Goal: Transaction & Acquisition: Purchase product/service

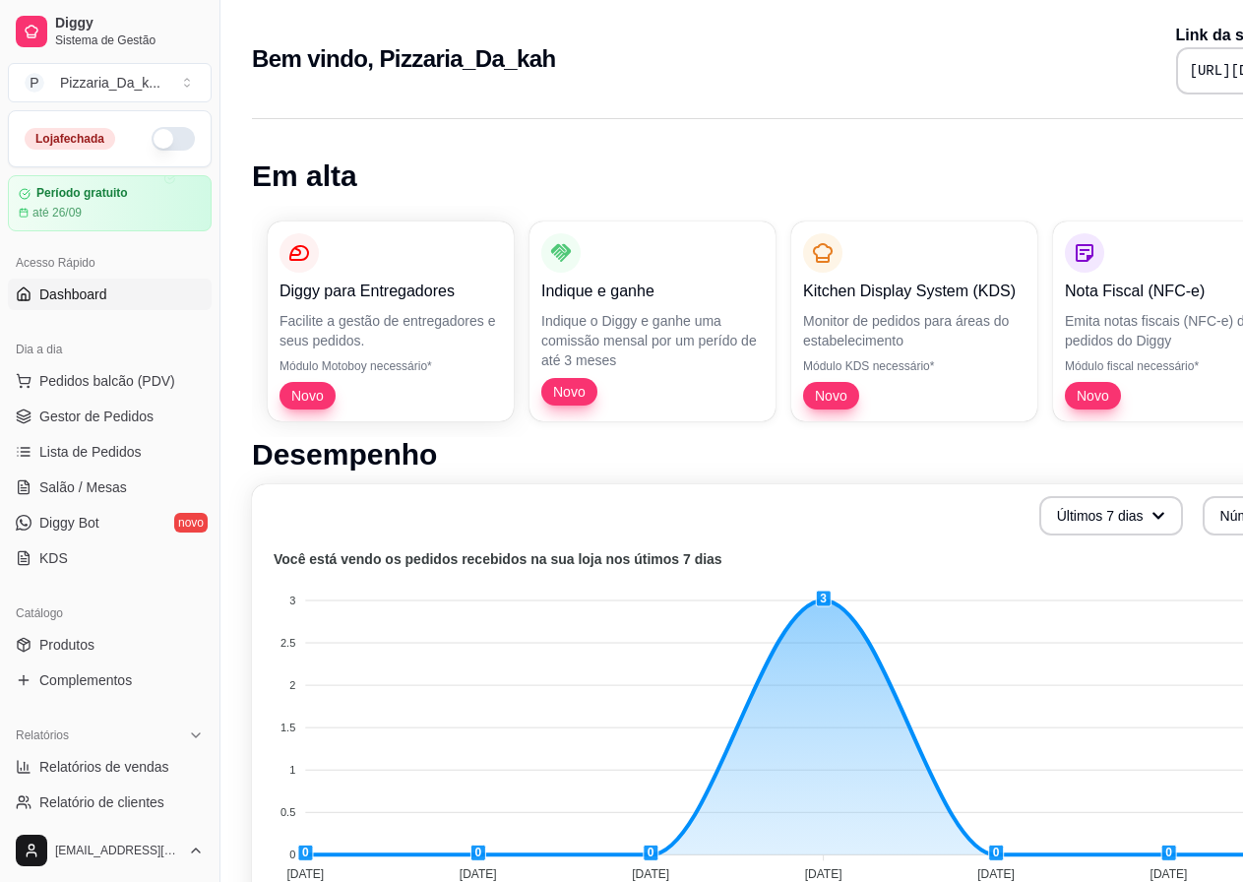
click at [162, 131] on button "button" at bounding box center [173, 139] width 43 height 24
click at [119, 382] on span "Pedidos balcão (PDV)" at bounding box center [107, 381] width 136 height 20
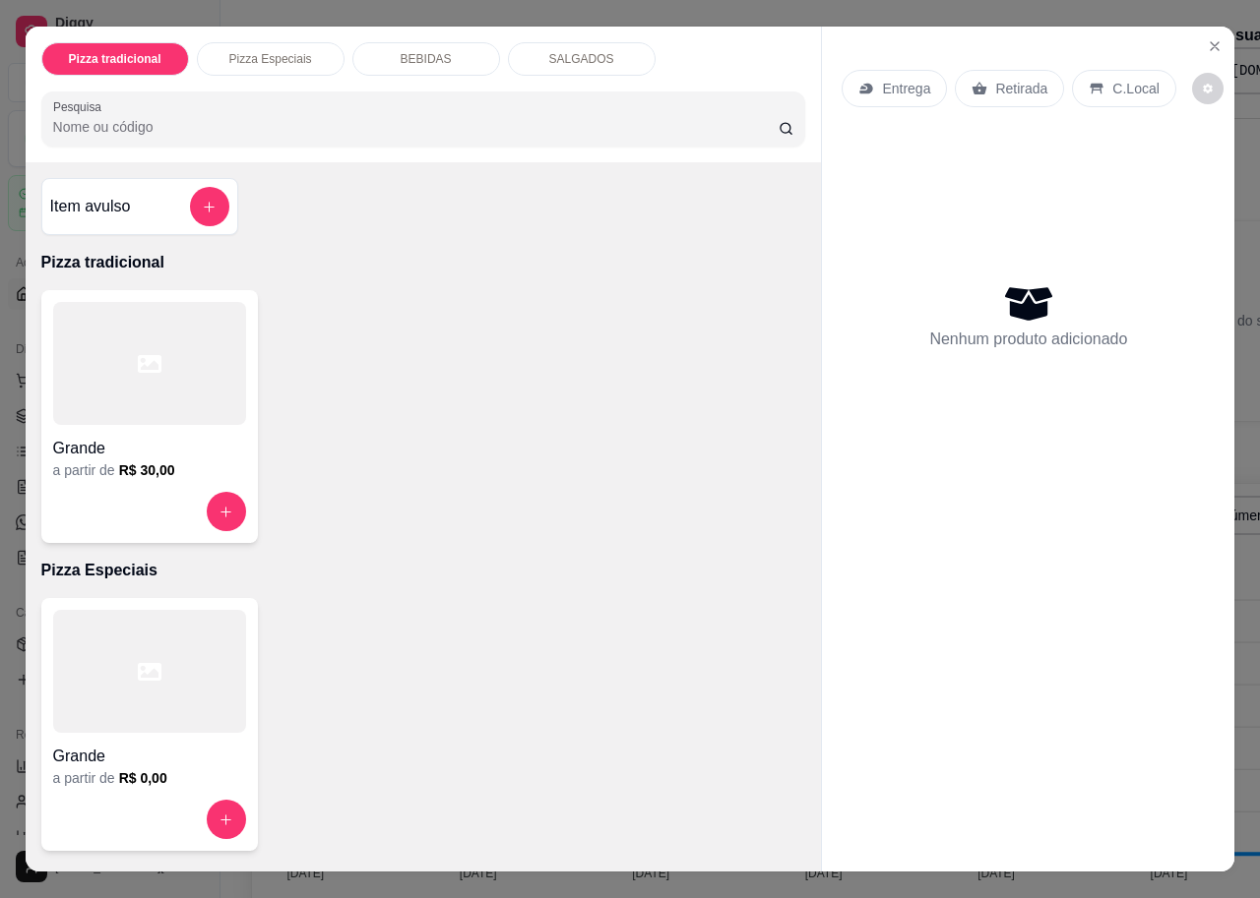
click at [564, 58] on p "SALGADOS" at bounding box center [581, 59] width 65 height 16
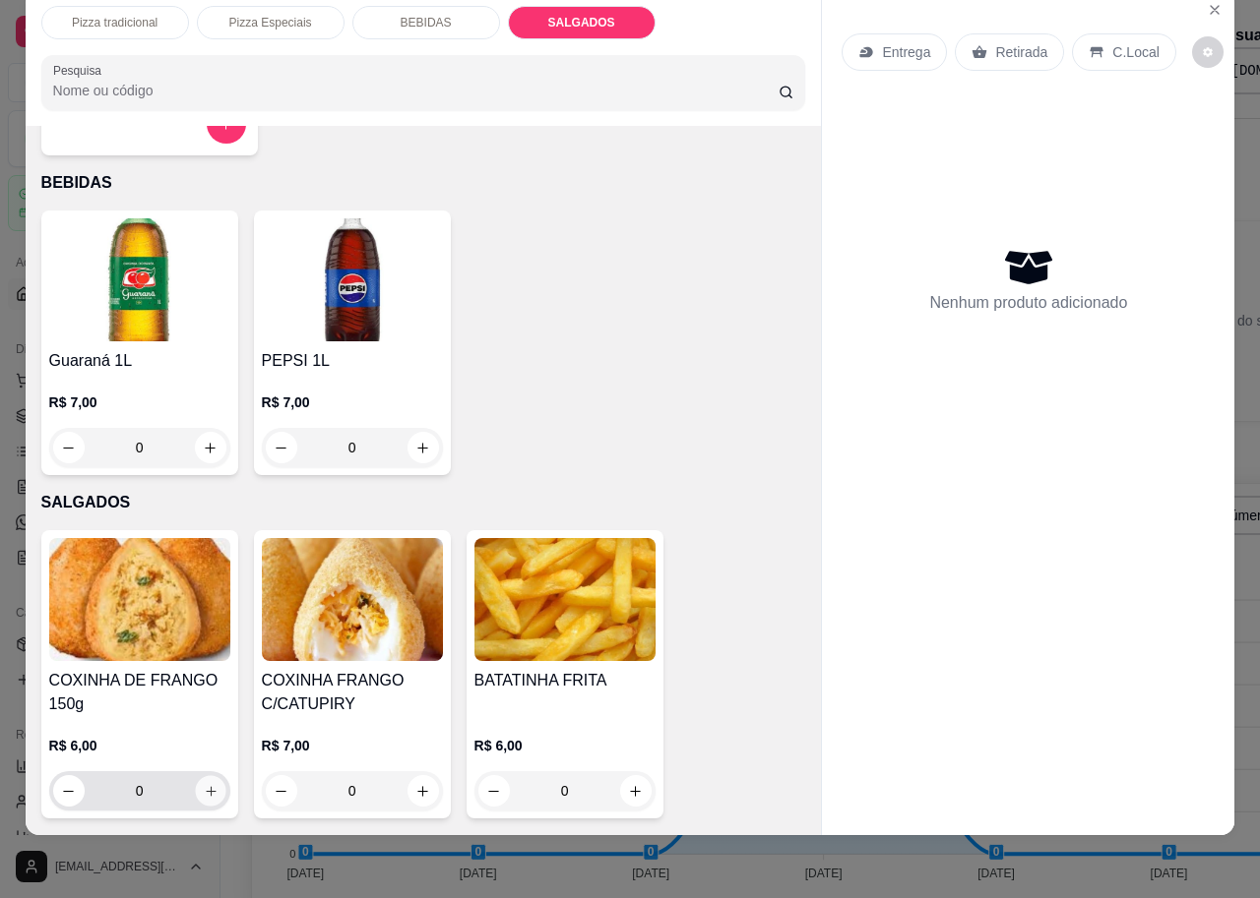
click at [207, 784] on icon "increase-product-quantity" at bounding box center [210, 791] width 15 height 15
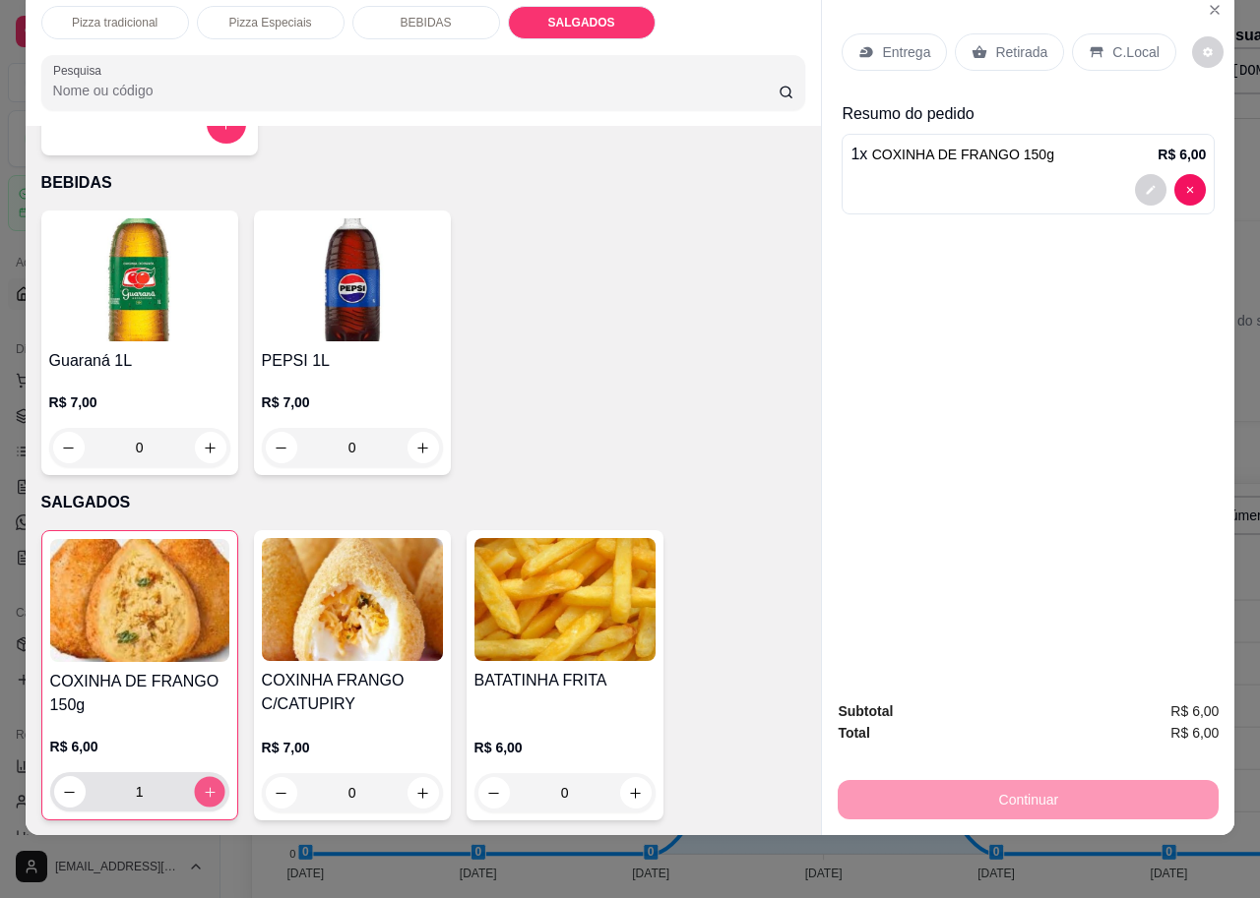
click at [204, 785] on icon "increase-product-quantity" at bounding box center [209, 792] width 15 height 15
type input "2"
click at [620, 778] on button "increase-product-quantity" at bounding box center [635, 793] width 31 height 31
type input "1"
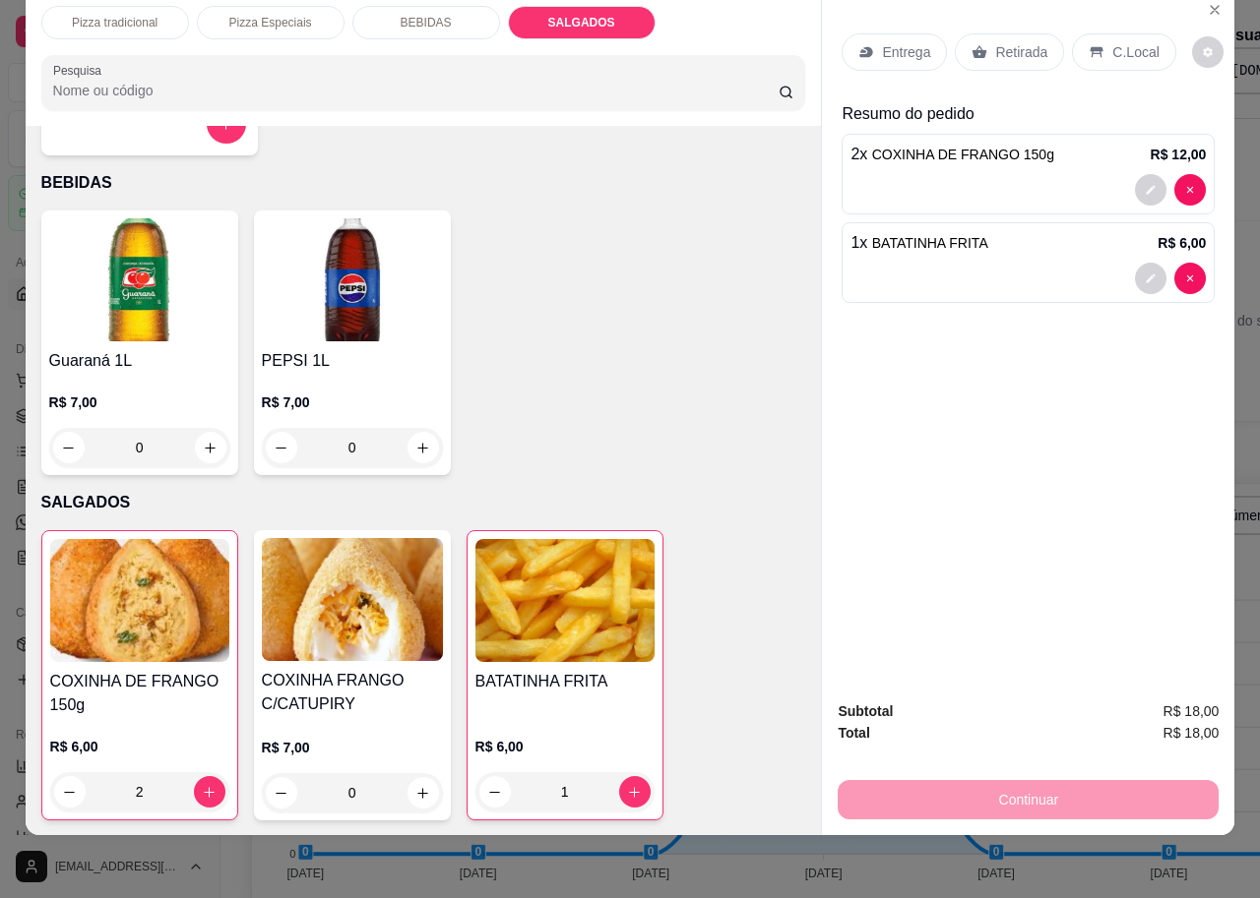
click at [890, 42] on p "Entrega" at bounding box center [906, 52] width 48 height 20
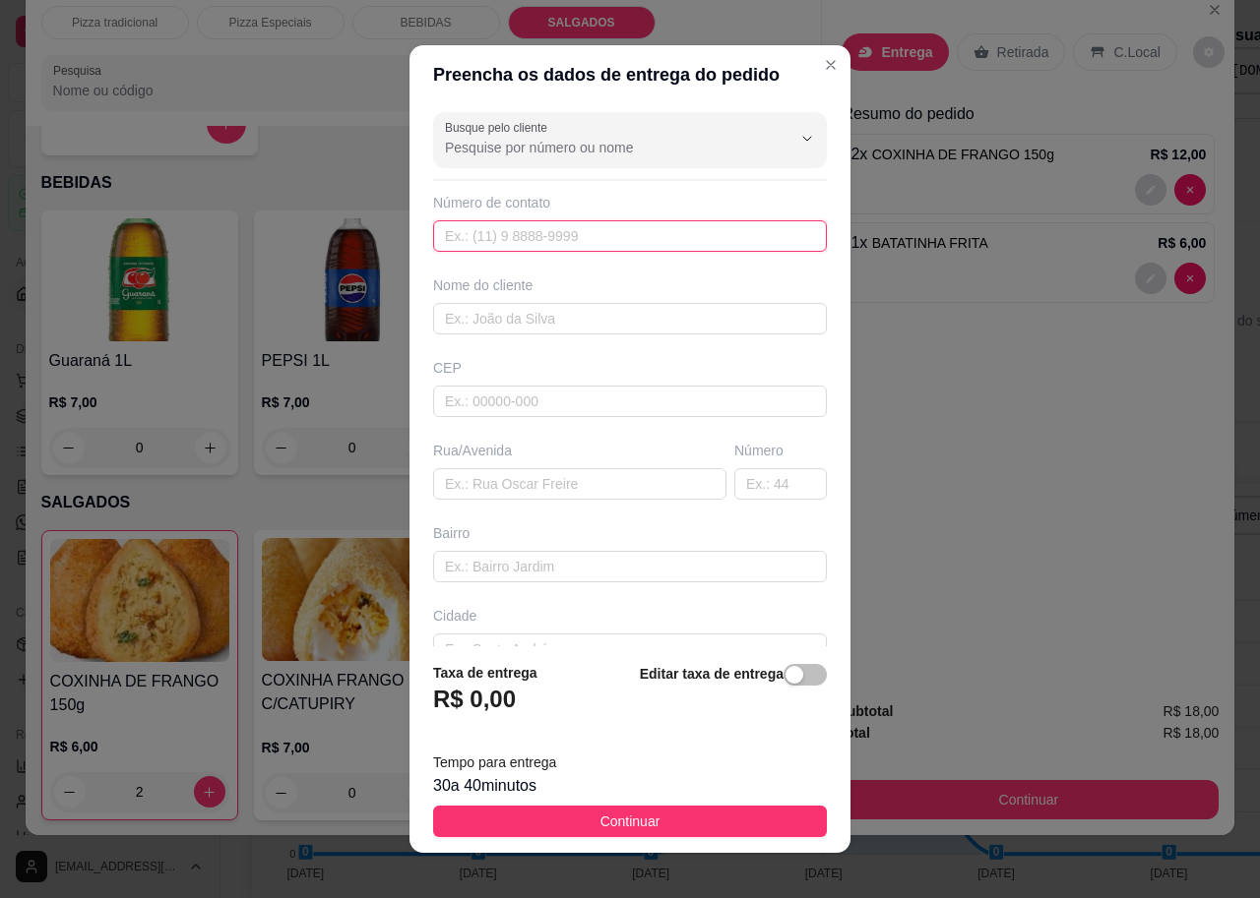
click at [715, 230] on input "text" at bounding box center [630, 235] width 394 height 31
type input "2"
type input "[PHONE_NUMBER]"
click at [689, 311] on input "text" at bounding box center [630, 318] width 394 height 31
type input "l"
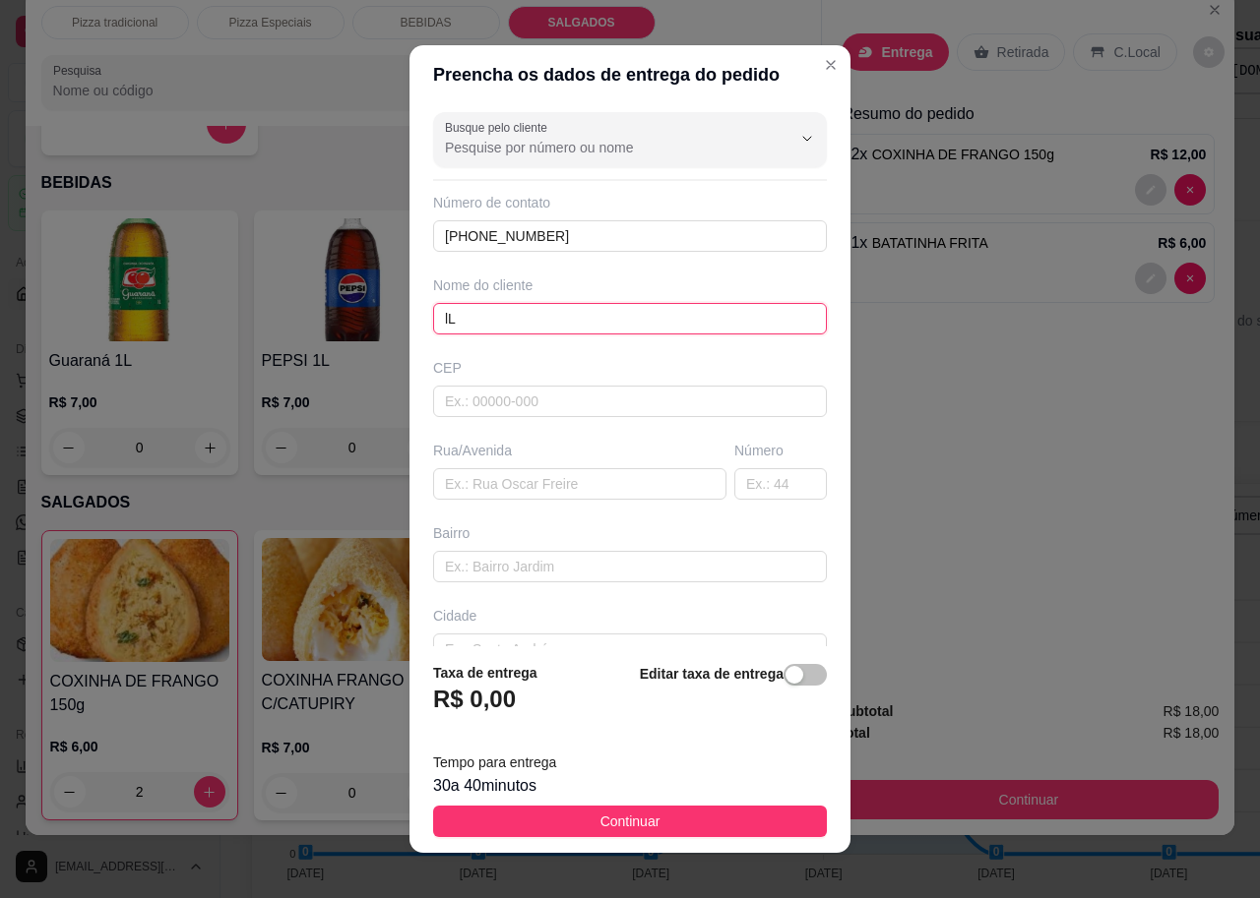
click at [439, 319] on input "lL" at bounding box center [630, 318] width 394 height 31
click at [447, 318] on input "L" at bounding box center [630, 318] width 394 height 31
type input "Leticia"
drag, startPoint x: 492, startPoint y: 482, endPoint x: 492, endPoint y: 468, distance: 13.8
click at [491, 483] on input "text" at bounding box center [579, 483] width 293 height 31
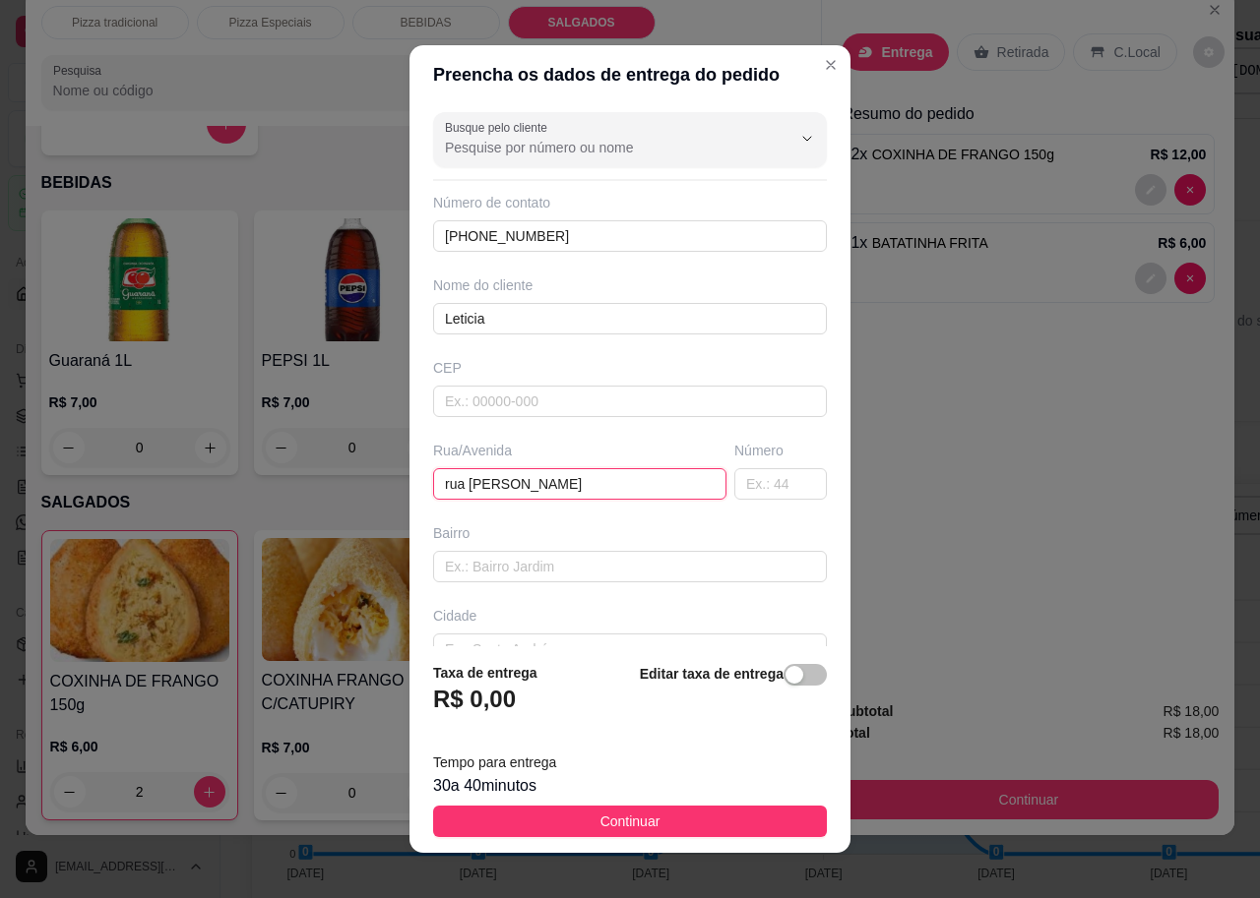
click at [482, 480] on input "rua [PERSON_NAME]" at bounding box center [579, 483] width 293 height 31
click at [501, 483] on input "rua [PERSON_NAME]" at bounding box center [579, 483] width 293 height 31
click at [504, 481] on input "rua [PERSON_NAME]" at bounding box center [579, 483] width 293 height 31
click at [570, 479] on input "rua [PERSON_NAME]" at bounding box center [579, 483] width 293 height 31
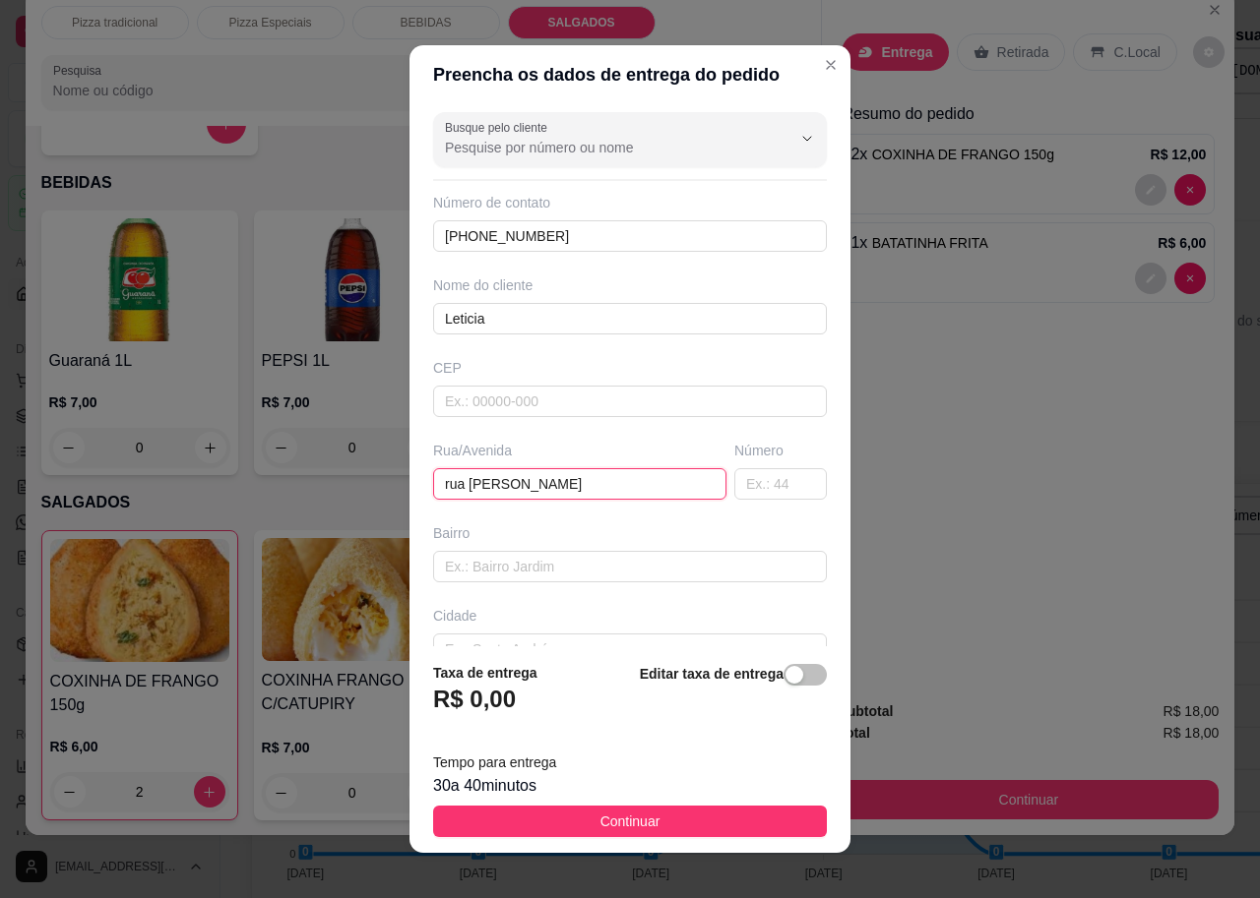
click at [586, 486] on input "rua [PERSON_NAME]" at bounding box center [579, 483] width 293 height 31
type input "rua [PERSON_NAME]"
click at [734, 486] on input "text" at bounding box center [780, 483] width 92 height 31
type input "100"
click at [653, 572] on input "text" at bounding box center [630, 566] width 394 height 31
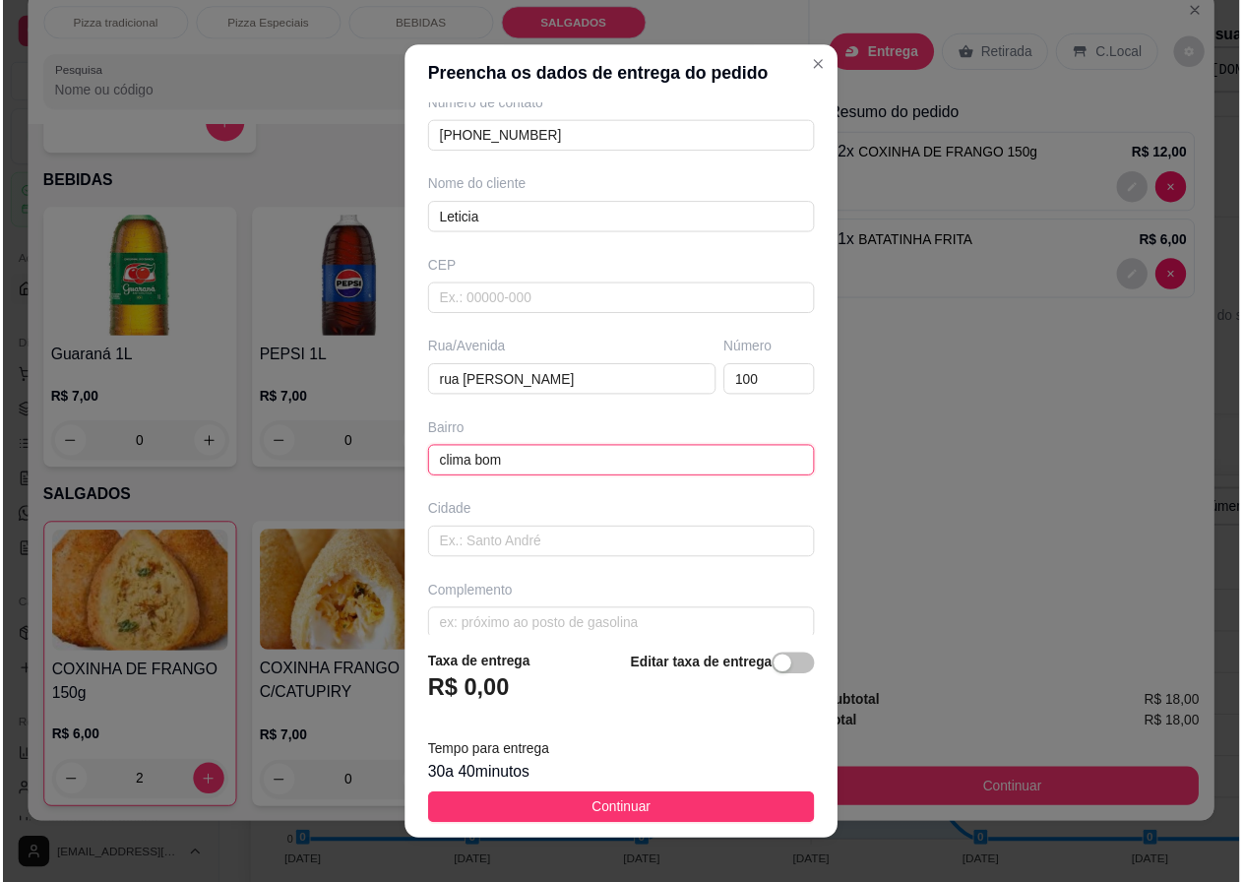
scroll to position [120, 0]
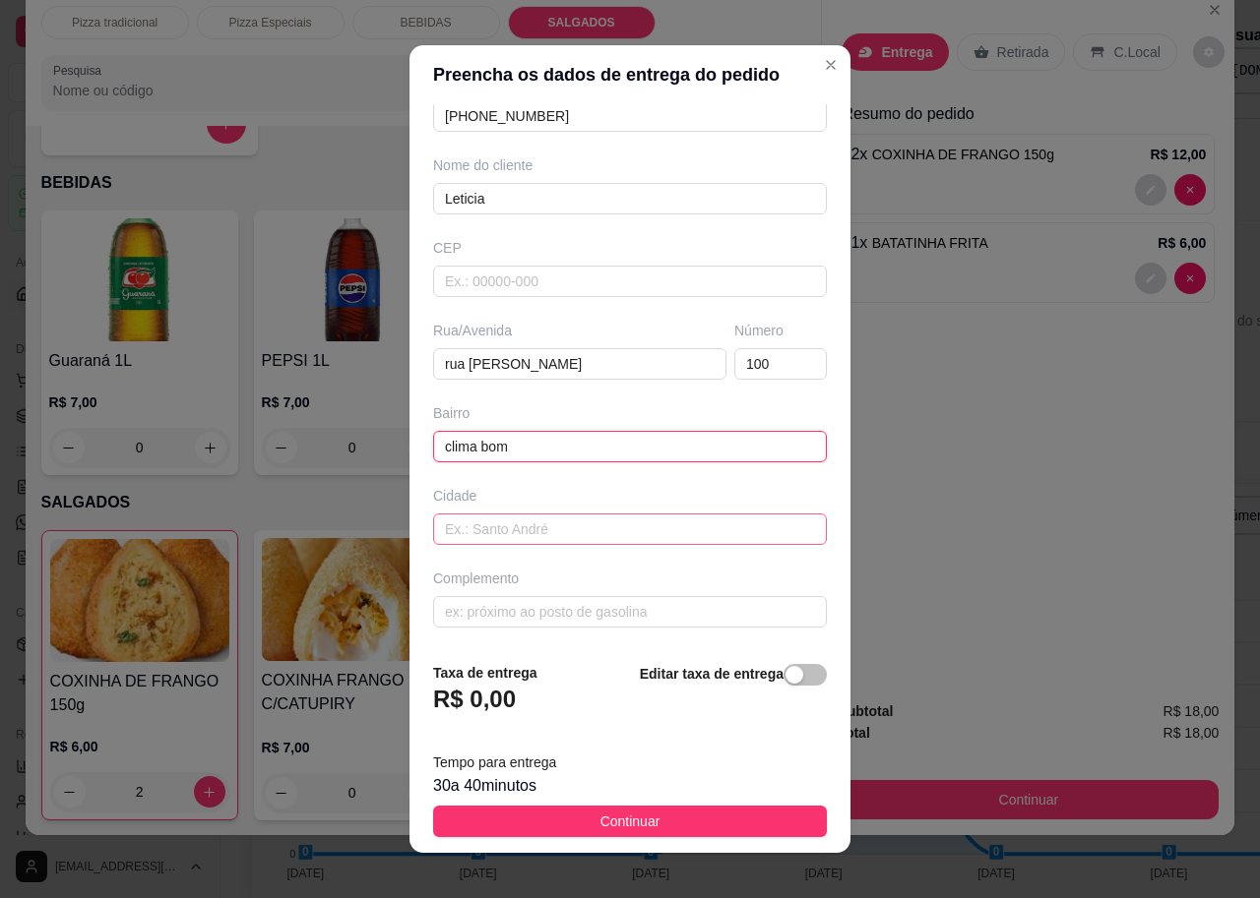
type input "clima bom"
click at [678, 524] on input "text" at bounding box center [630, 529] width 394 height 31
type input "maceio"
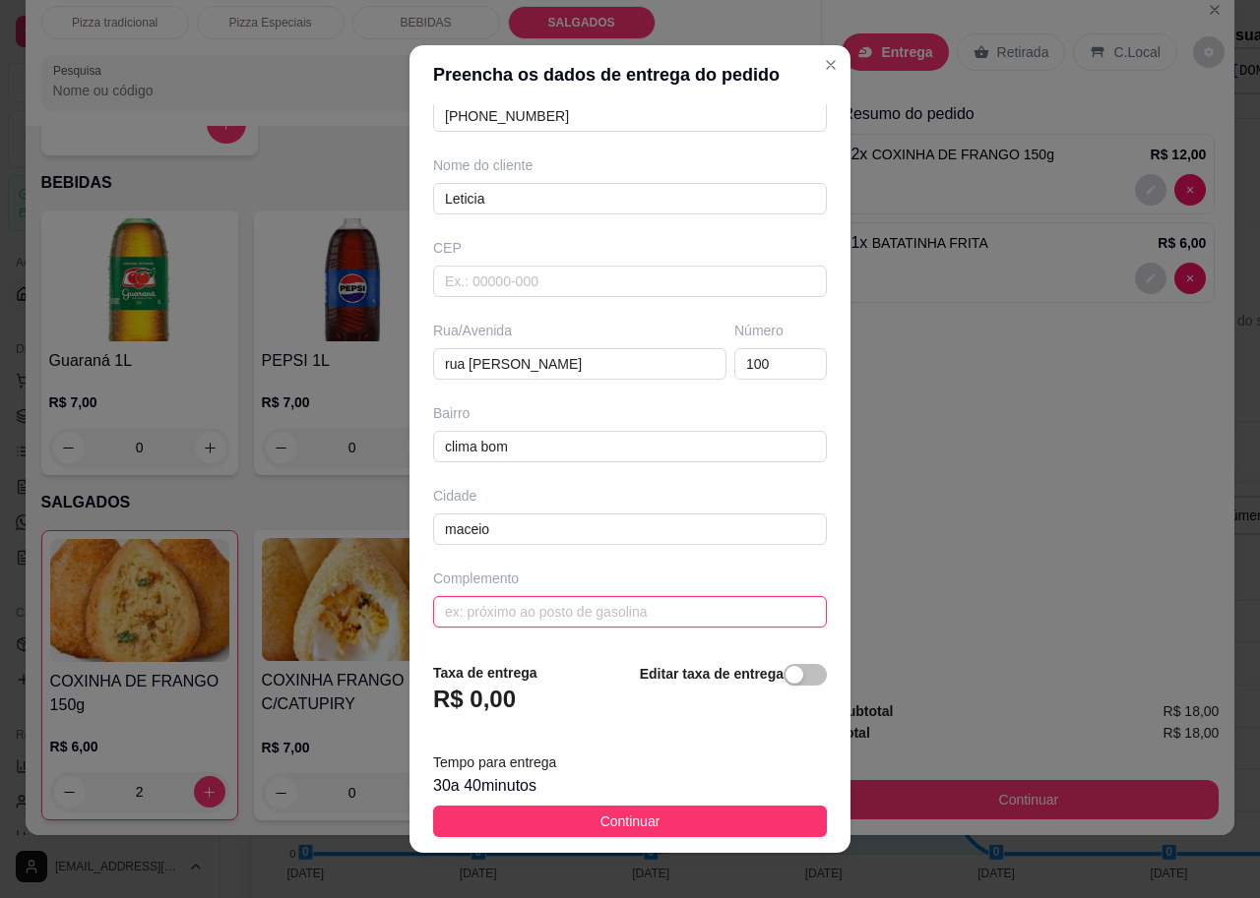
click at [629, 614] on input "text" at bounding box center [630, 611] width 394 height 31
type input "casa"
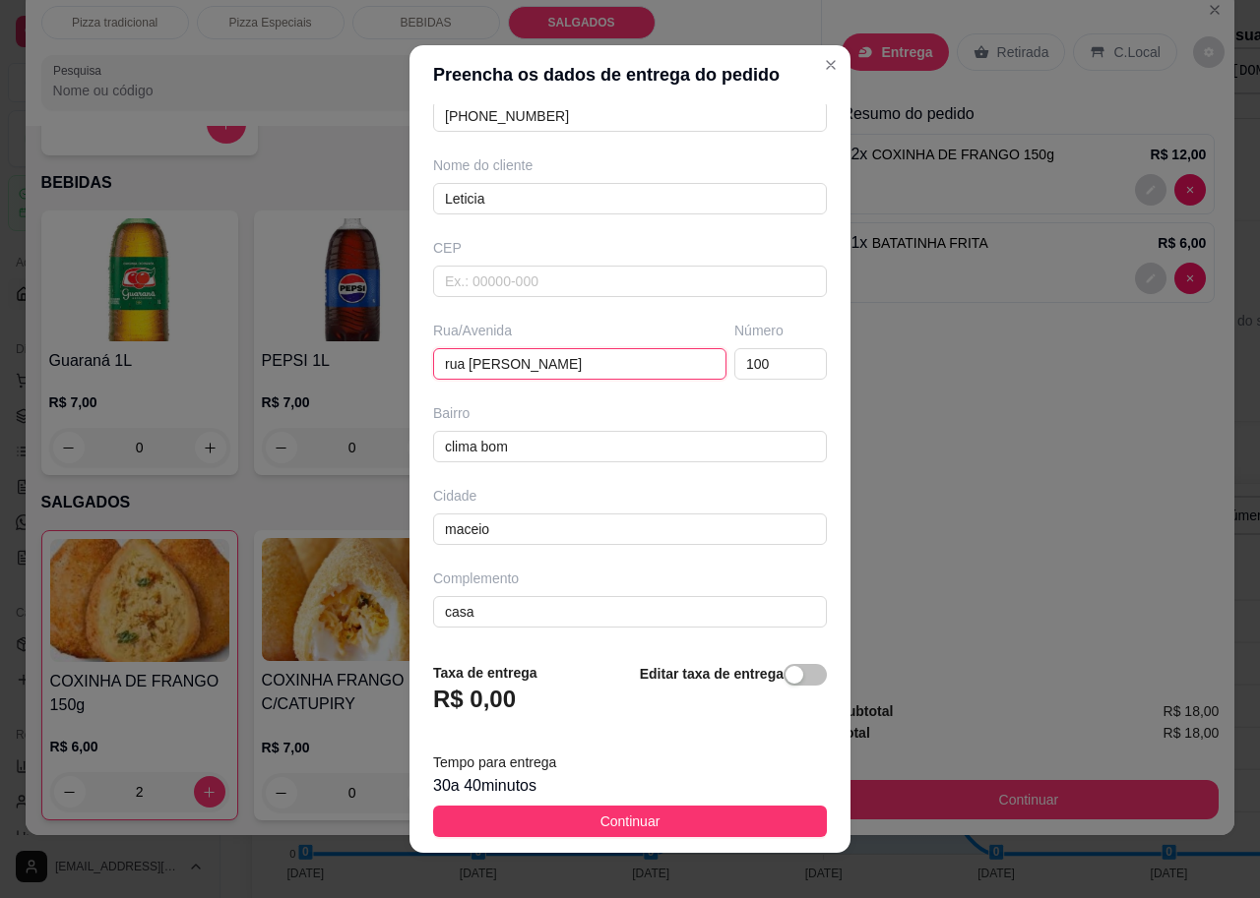
click at [439, 362] on input "rua [PERSON_NAME]" at bounding box center [579, 363] width 293 height 31
click at [455, 365] on input "rrrrRua [PERSON_NAME]" at bounding box center [579, 363] width 293 height 31
type input "Rua [PERSON_NAME]"
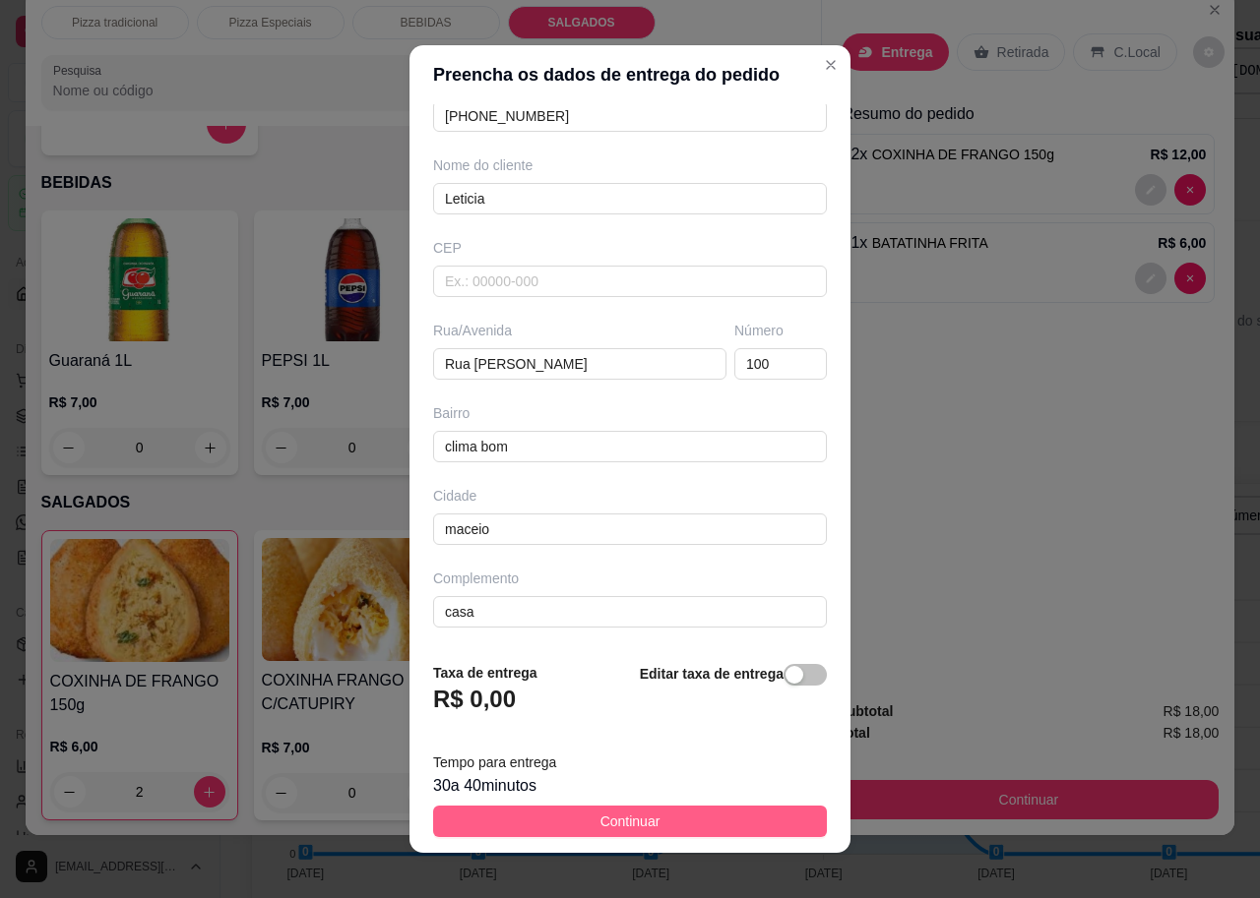
click at [600, 816] on span "Continuar" at bounding box center [630, 822] width 60 height 22
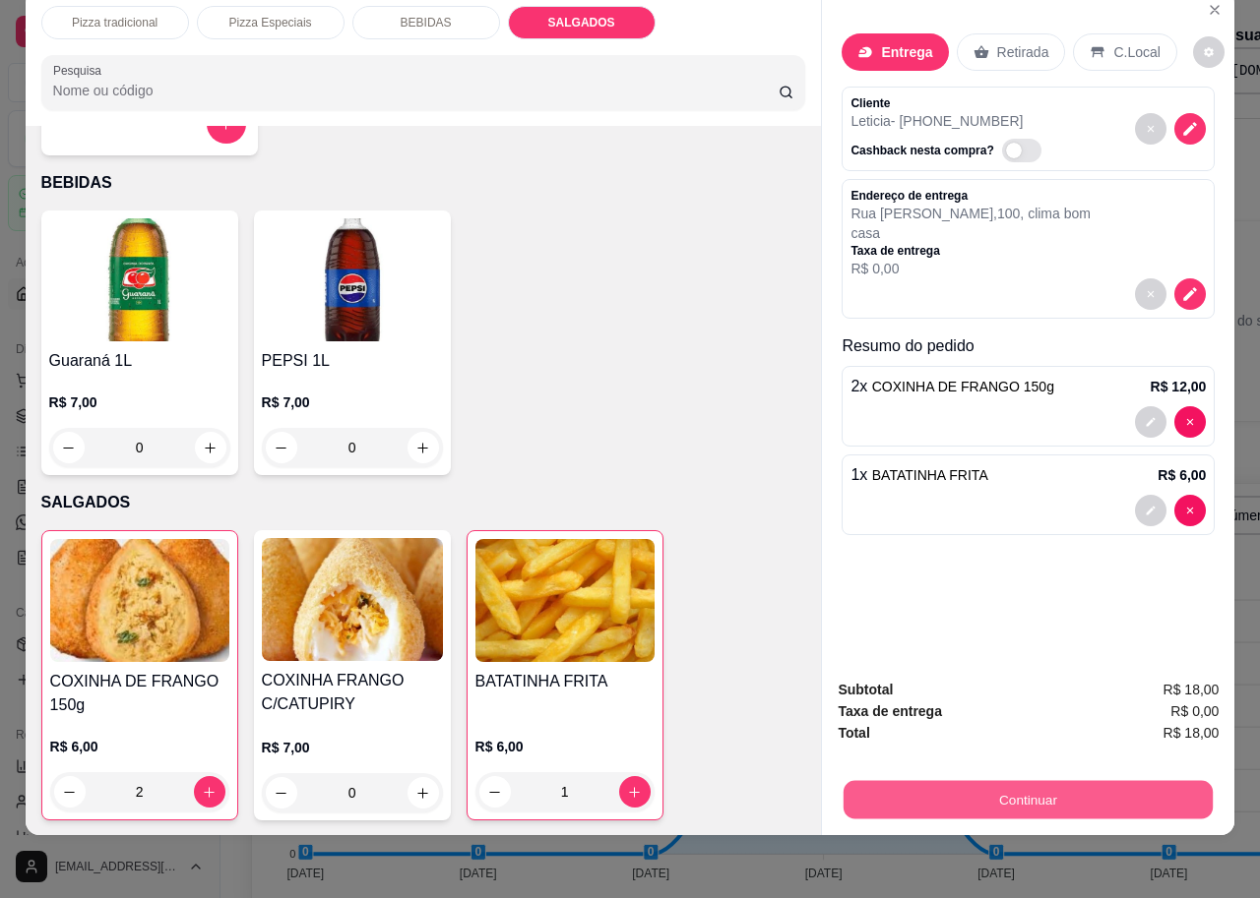
click at [866, 781] on button "Continuar" at bounding box center [1027, 799] width 369 height 38
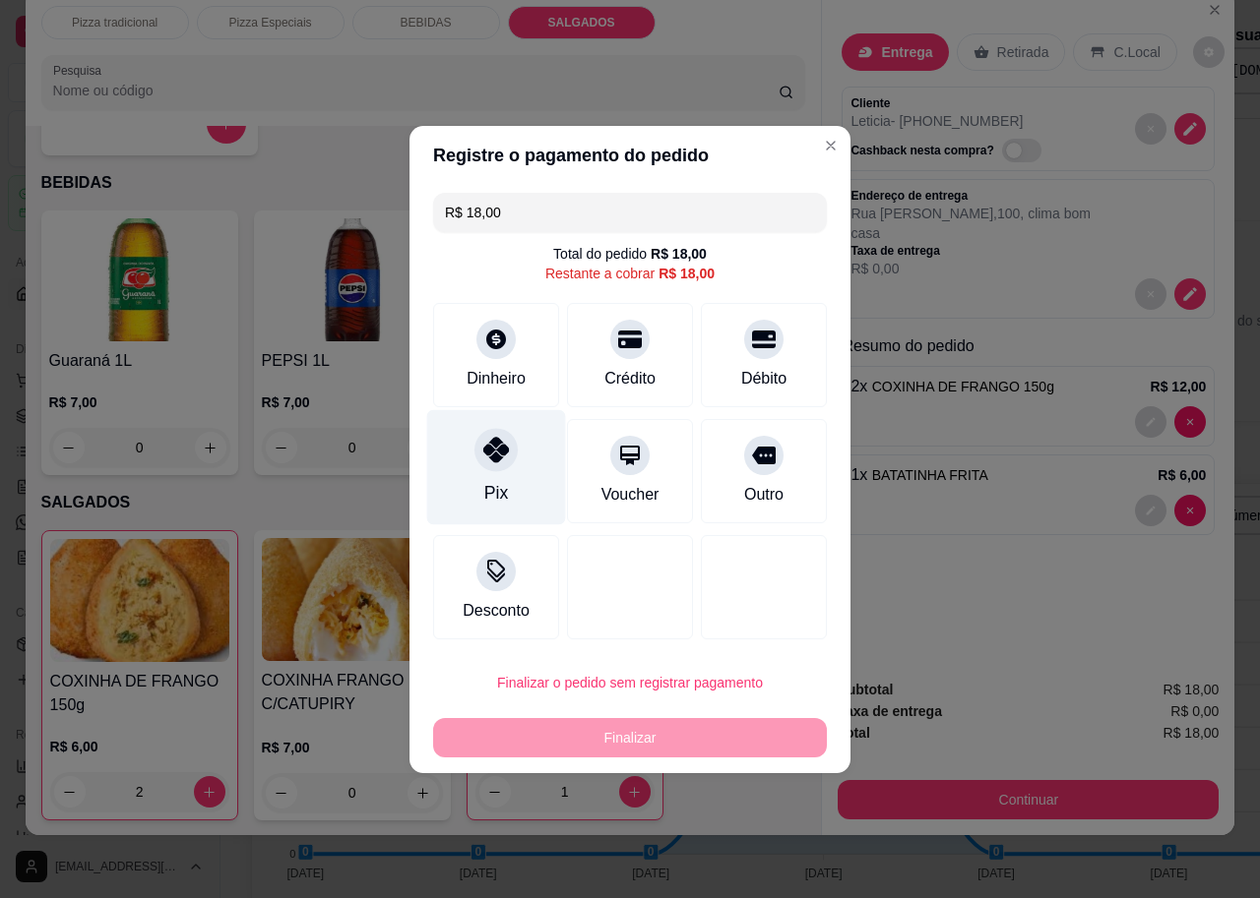
click at [524, 462] on div "Pix" at bounding box center [496, 466] width 139 height 115
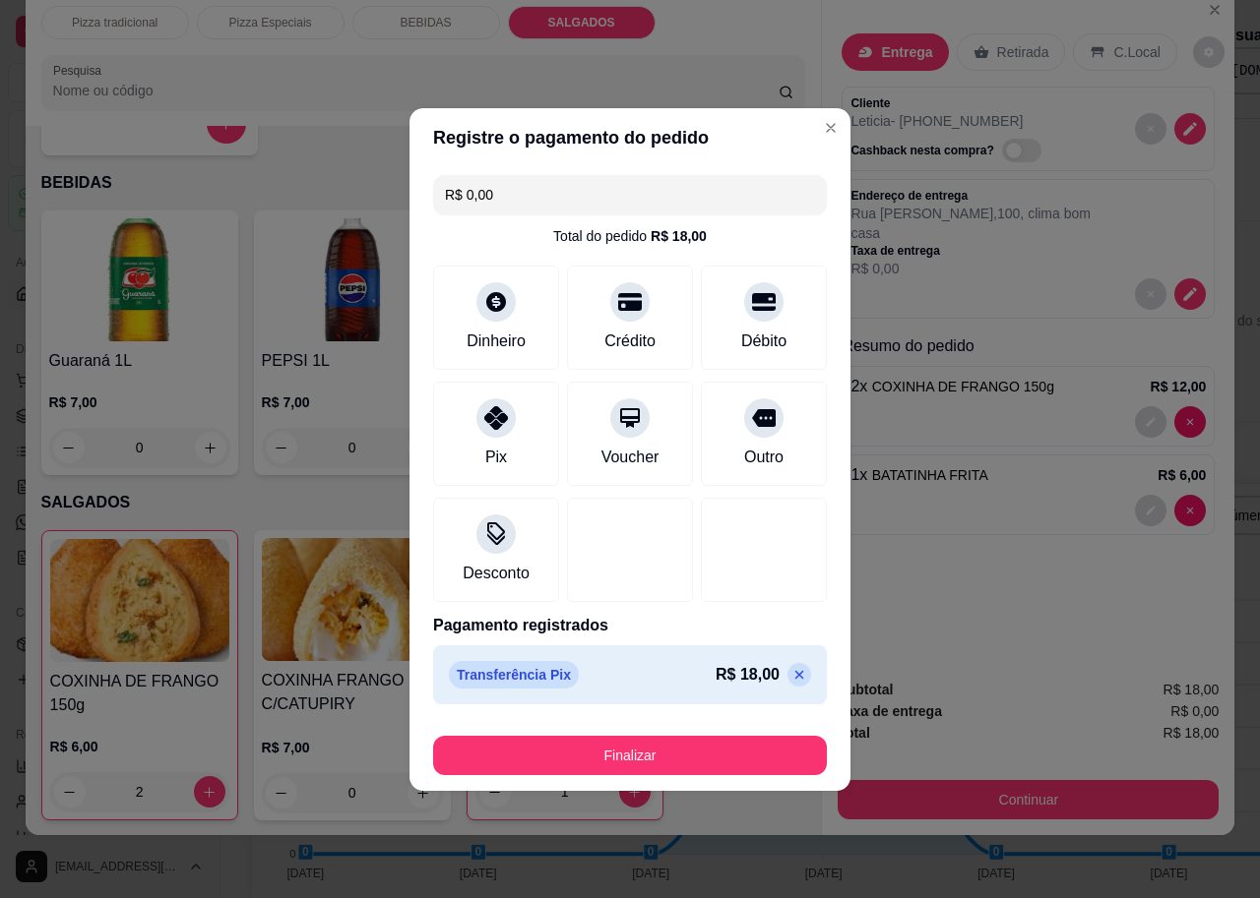
click at [524, 198] on input "R$ 0,00" at bounding box center [630, 194] width 370 height 39
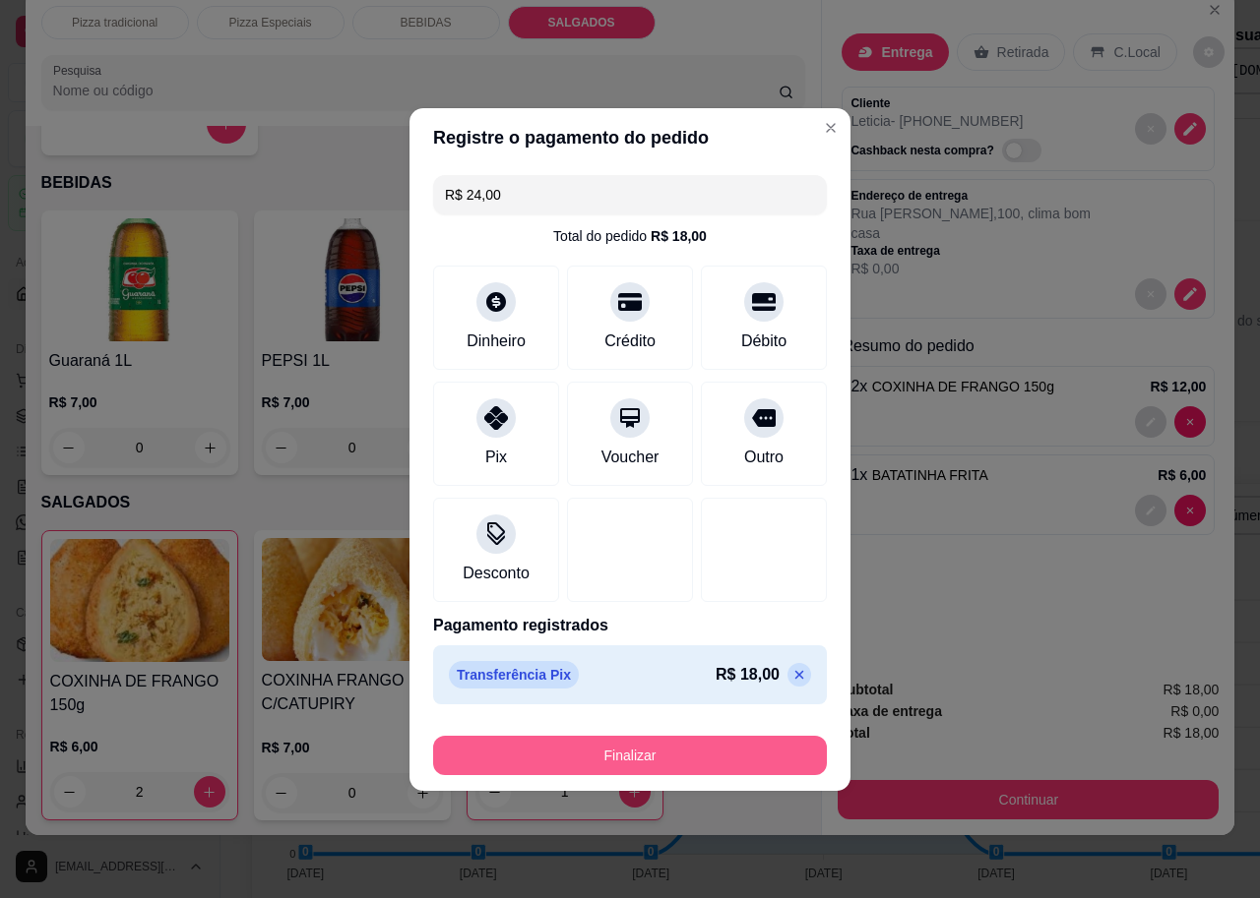
type input "R$ 24,00"
click at [634, 753] on button "Finalizar" at bounding box center [630, 755] width 382 height 38
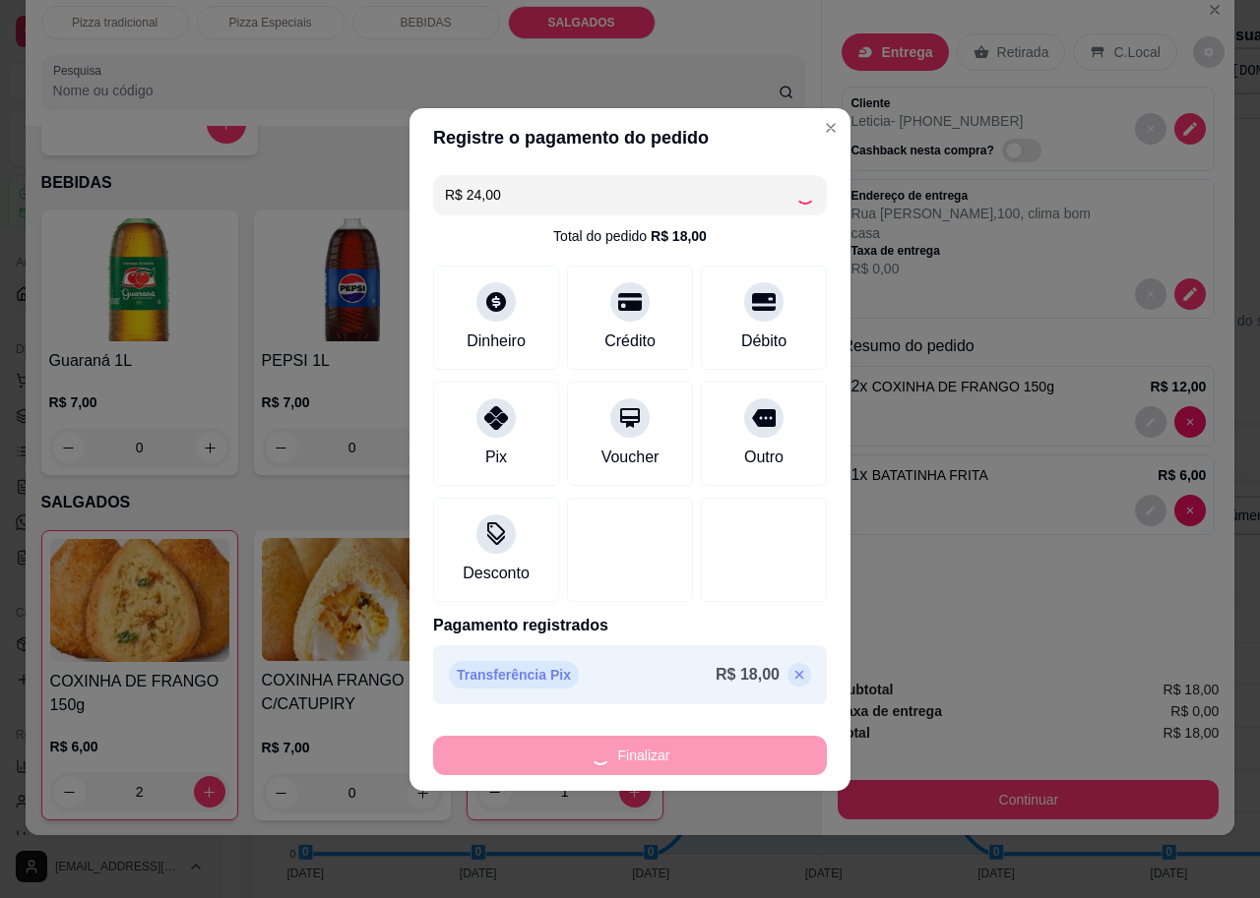
type input "0"
type input "-R$ 18,00"
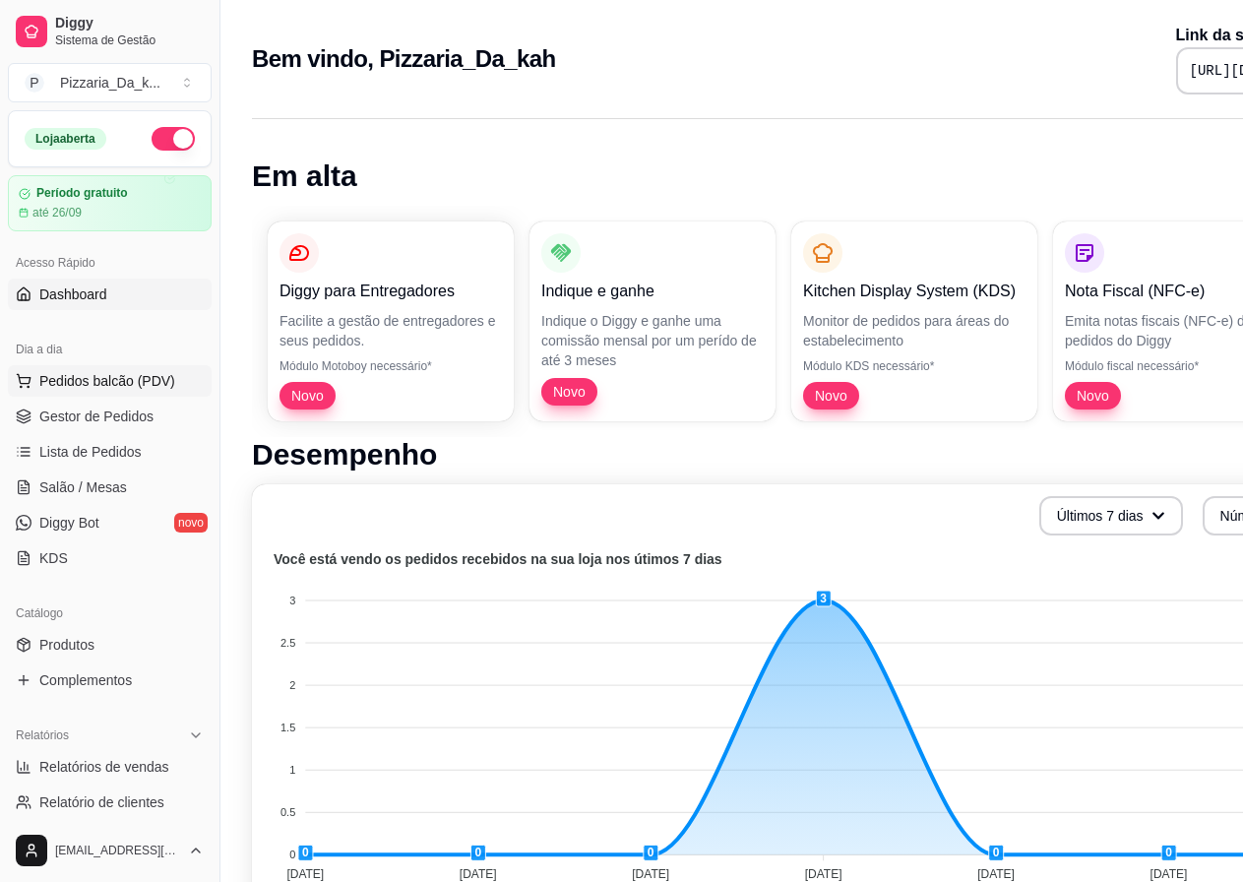
click at [109, 376] on span "Pedidos balcão (PDV)" at bounding box center [107, 381] width 136 height 20
